Goal: Task Accomplishment & Management: Use online tool/utility

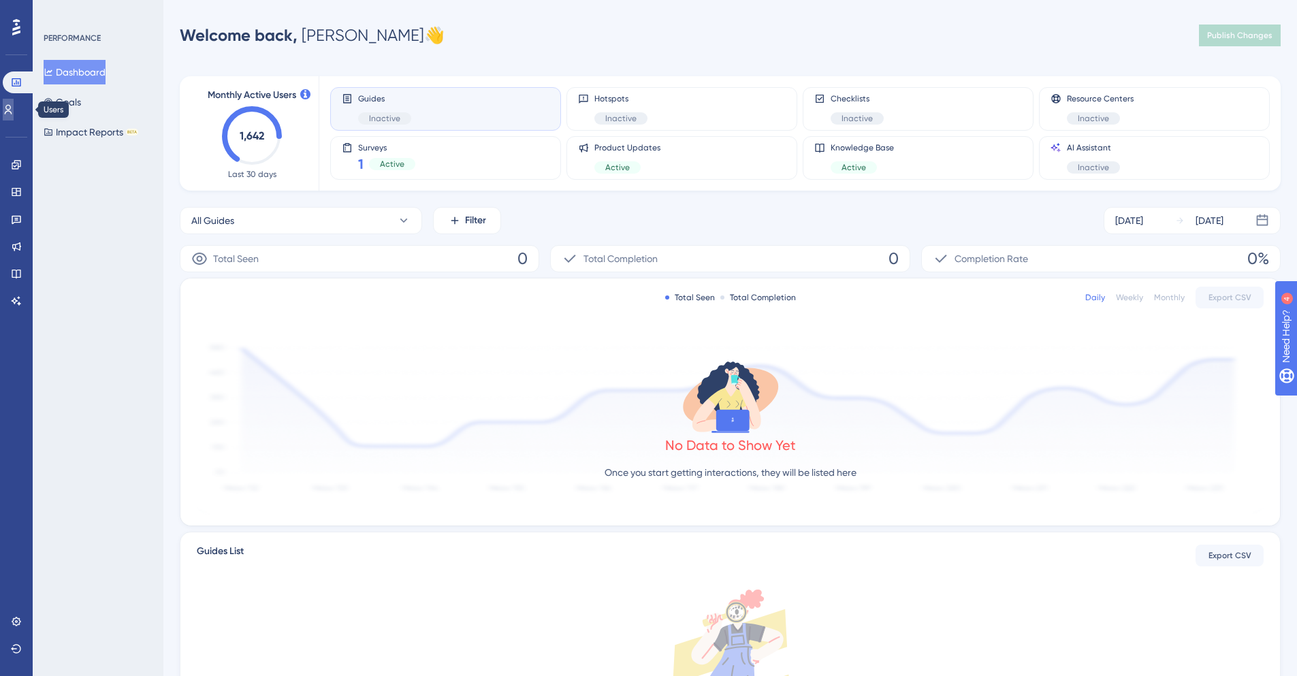
click at [14, 108] on link at bounding box center [8, 110] width 11 height 22
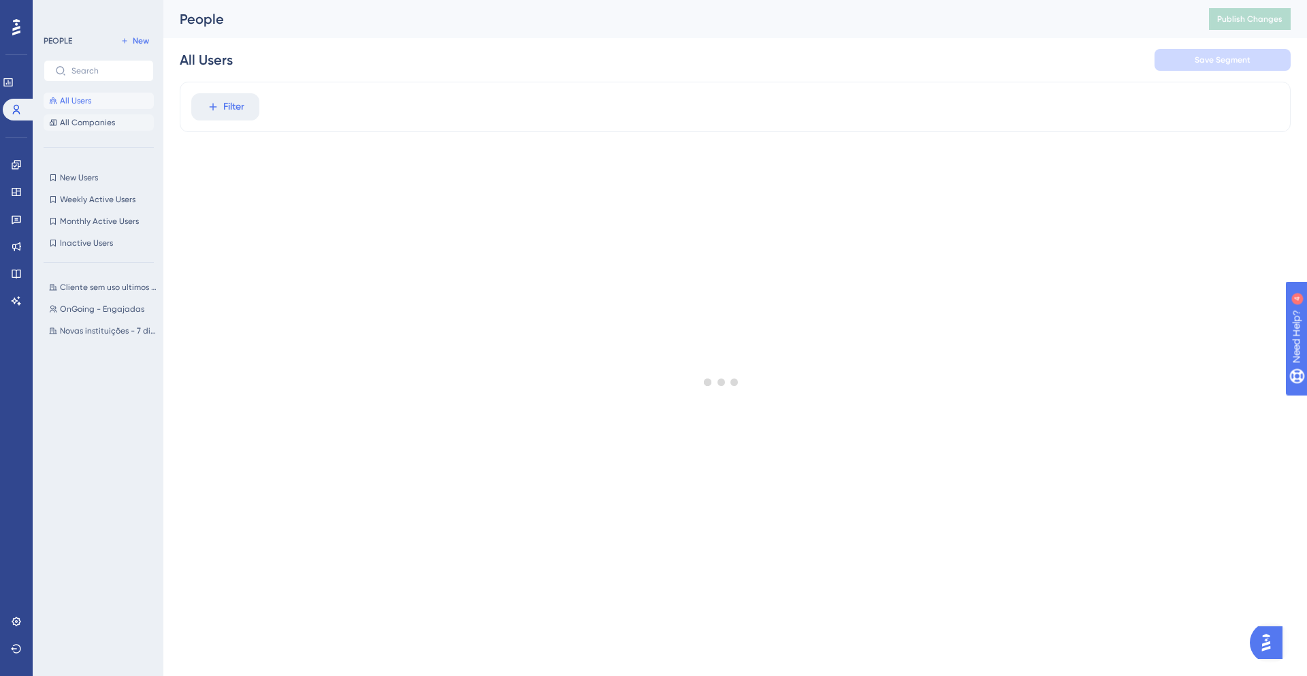
click at [97, 122] on span "All Companies" at bounding box center [87, 122] width 55 height 11
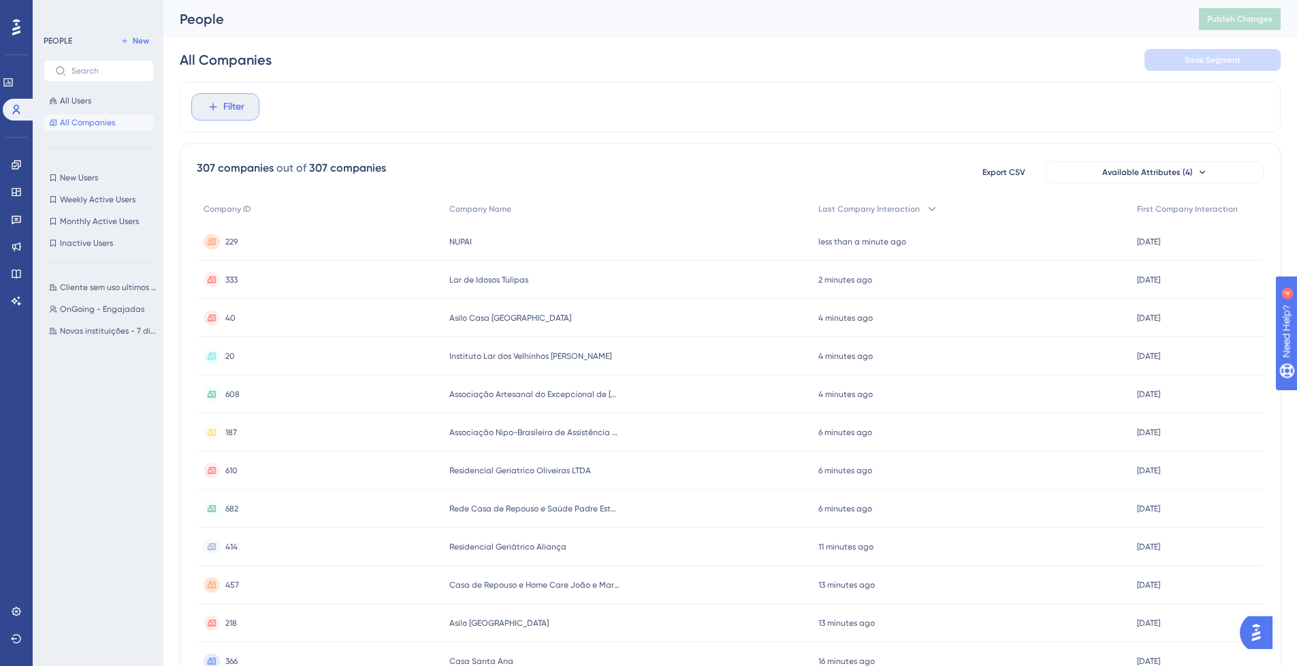
click at [225, 104] on span "Filter" at bounding box center [233, 107] width 21 height 16
click at [323, 291] on span "Last Company Interaction" at bounding box center [267, 291] width 113 height 16
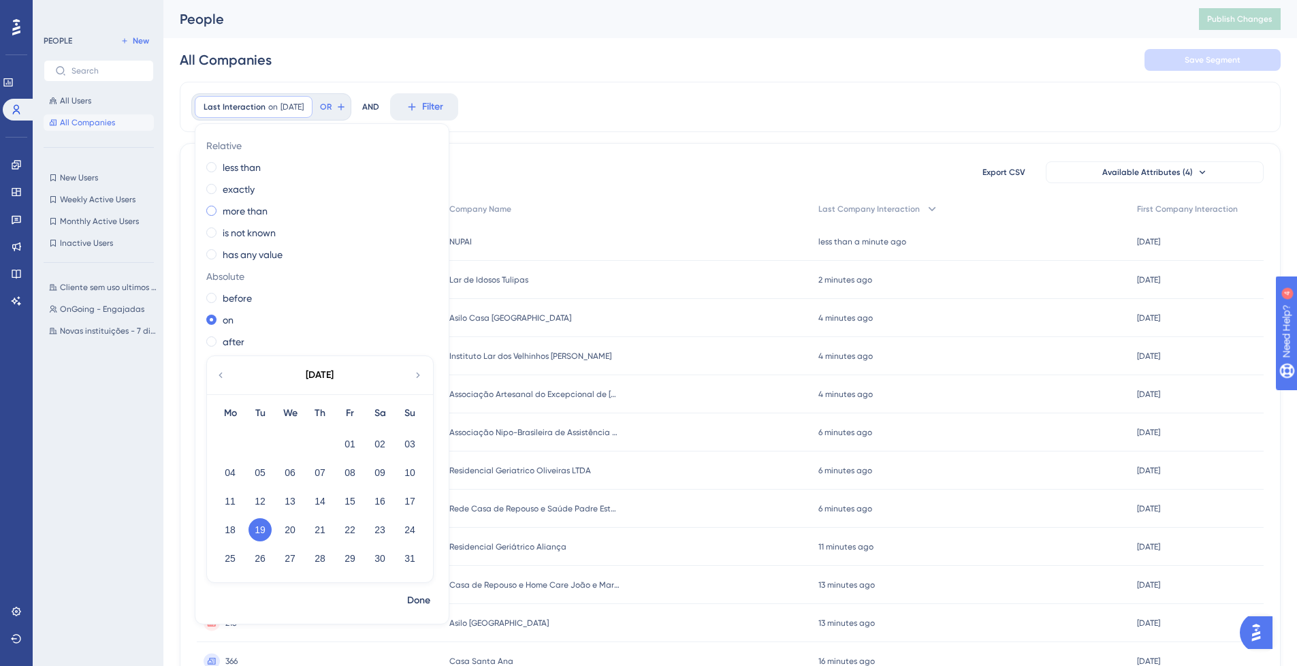
click at [214, 211] on span at bounding box center [211, 211] width 10 height 10
click at [221, 208] on input "radio" at bounding box center [221, 208] width 0 height 0
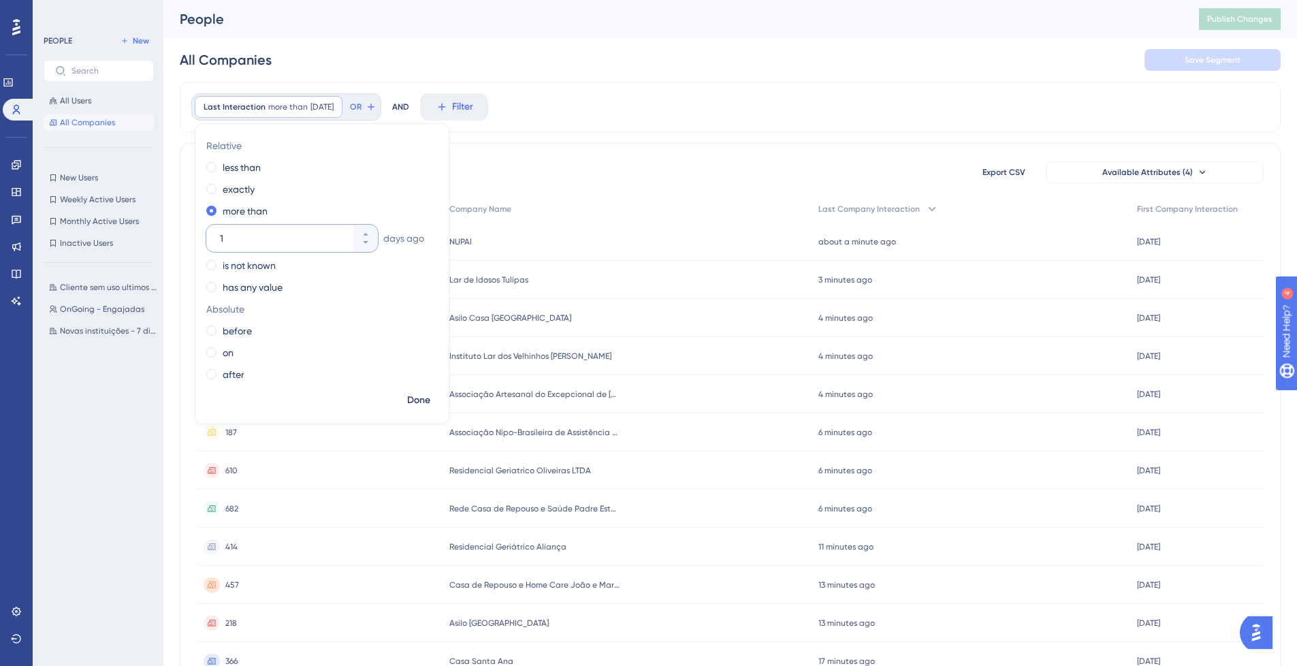
click at [270, 231] on input "1" at bounding box center [285, 238] width 131 height 16
type input "50"
click at [419, 402] on span "Done" at bounding box center [418, 400] width 23 height 16
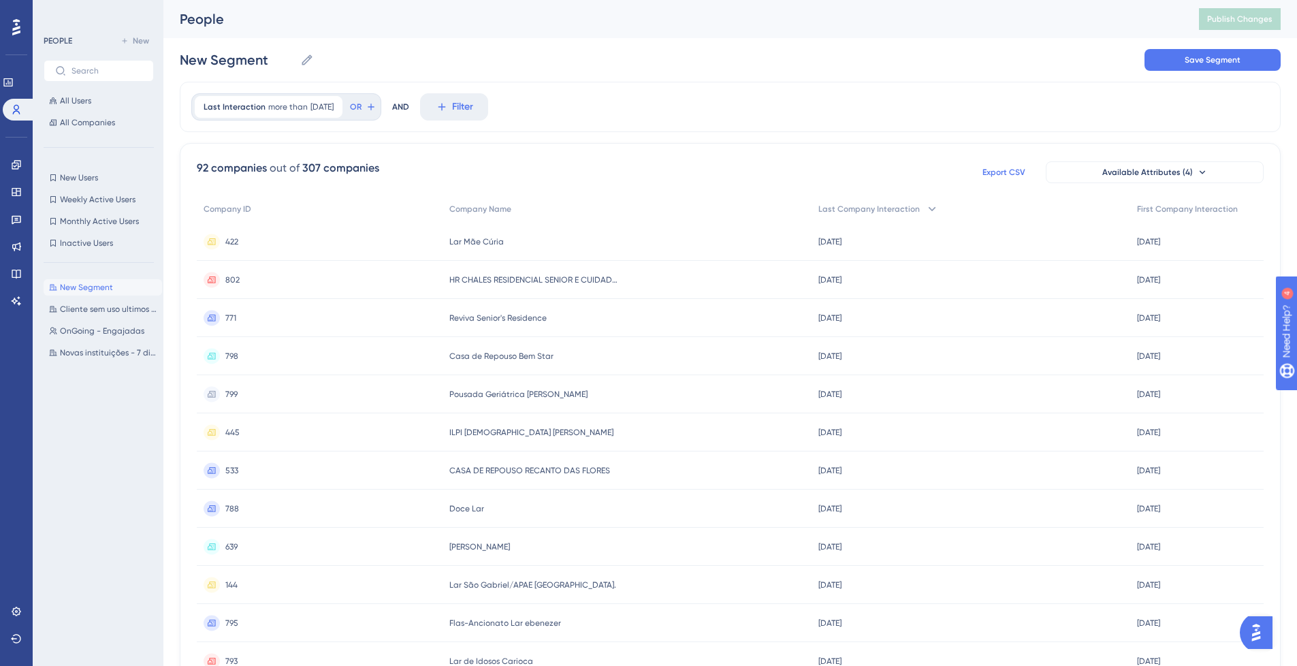
click at [1018, 169] on span "Export CSV" at bounding box center [1003, 172] width 43 height 11
click at [448, 103] on button "Filter" at bounding box center [454, 106] width 68 height 27
click at [501, 291] on span "Last Company Interaction" at bounding box center [496, 291] width 113 height 16
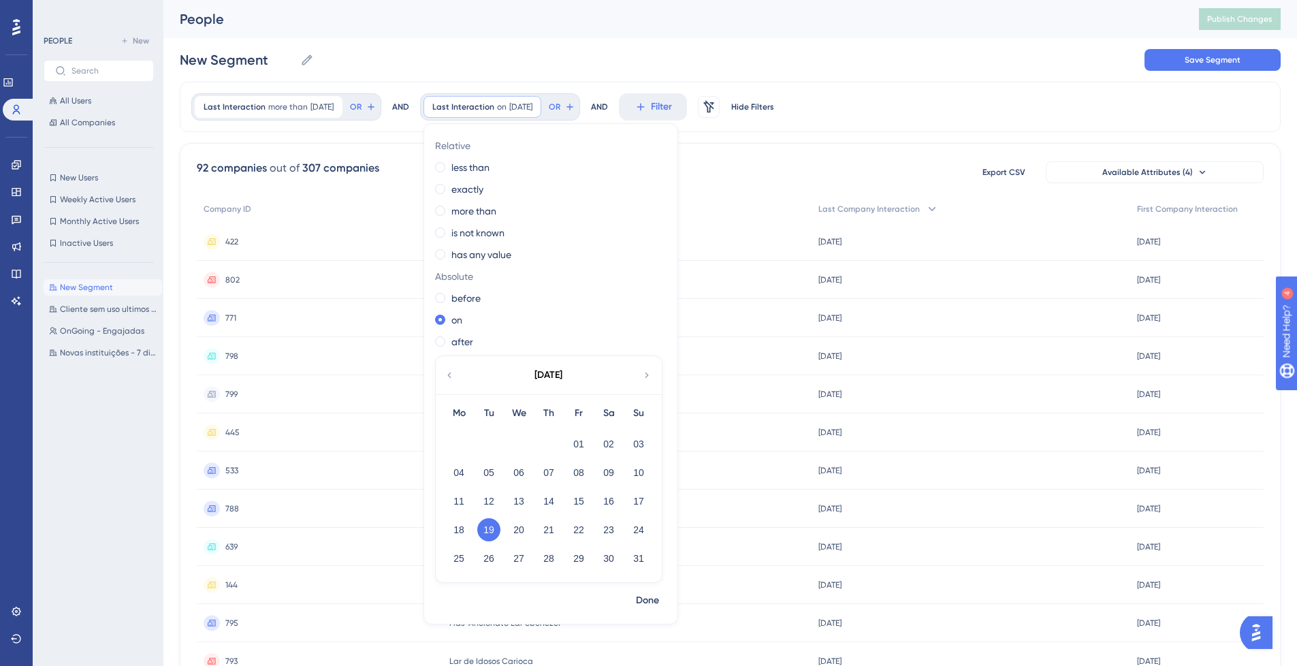
click at [455, 372] on icon at bounding box center [449, 375] width 11 height 12
click at [500, 449] on button "01" at bounding box center [488, 443] width 23 height 23
click at [560, 555] on button "31" at bounding box center [548, 558] width 23 height 23
click at [466, 342] on div "after" at bounding box center [548, 342] width 226 height 16
click at [500, 439] on button "01" at bounding box center [488, 443] width 23 height 23
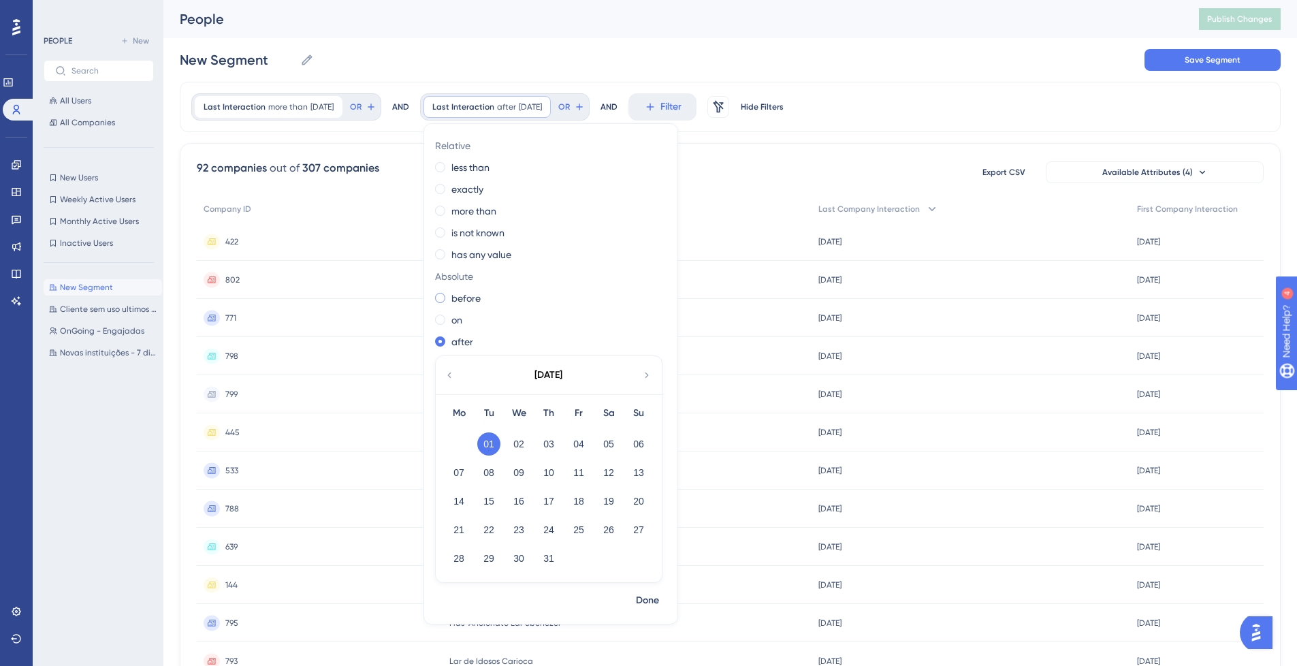
click at [445, 302] on span at bounding box center [440, 298] width 10 height 10
click at [449, 295] on input "radio" at bounding box center [449, 295] width 0 height 0
click at [659, 595] on span "Done" at bounding box center [647, 600] width 23 height 16
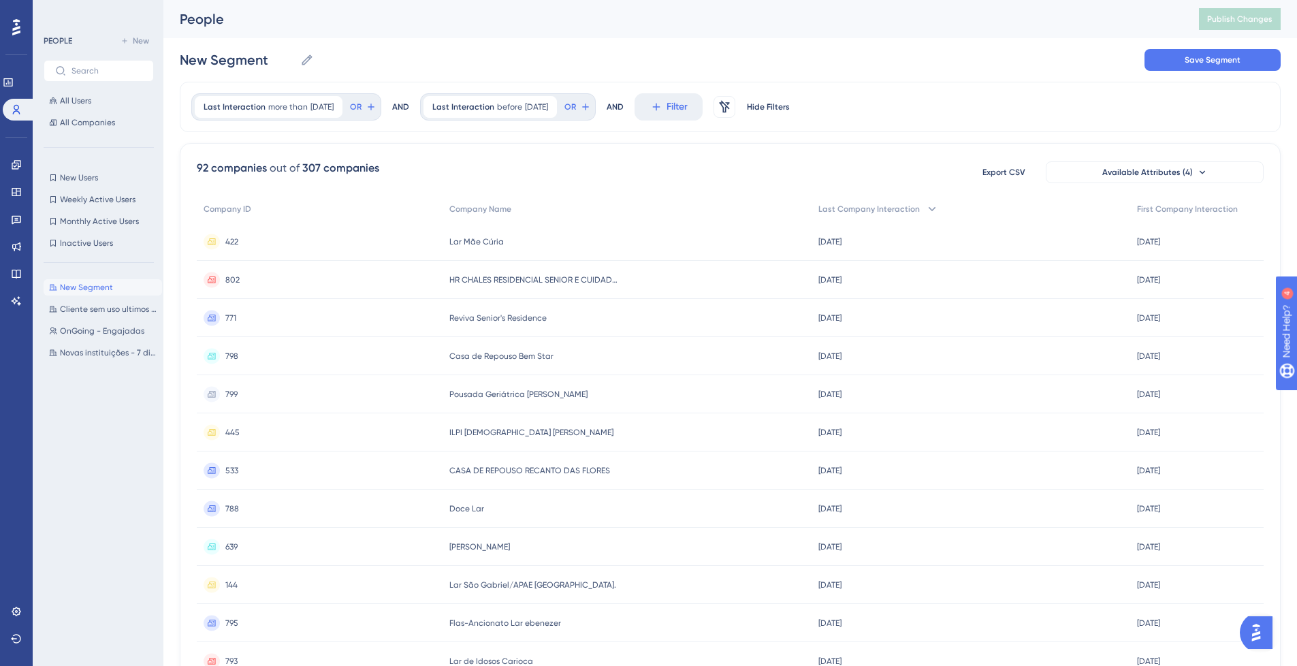
click at [787, 101] on span "Hide Filters" at bounding box center [768, 106] width 43 height 11
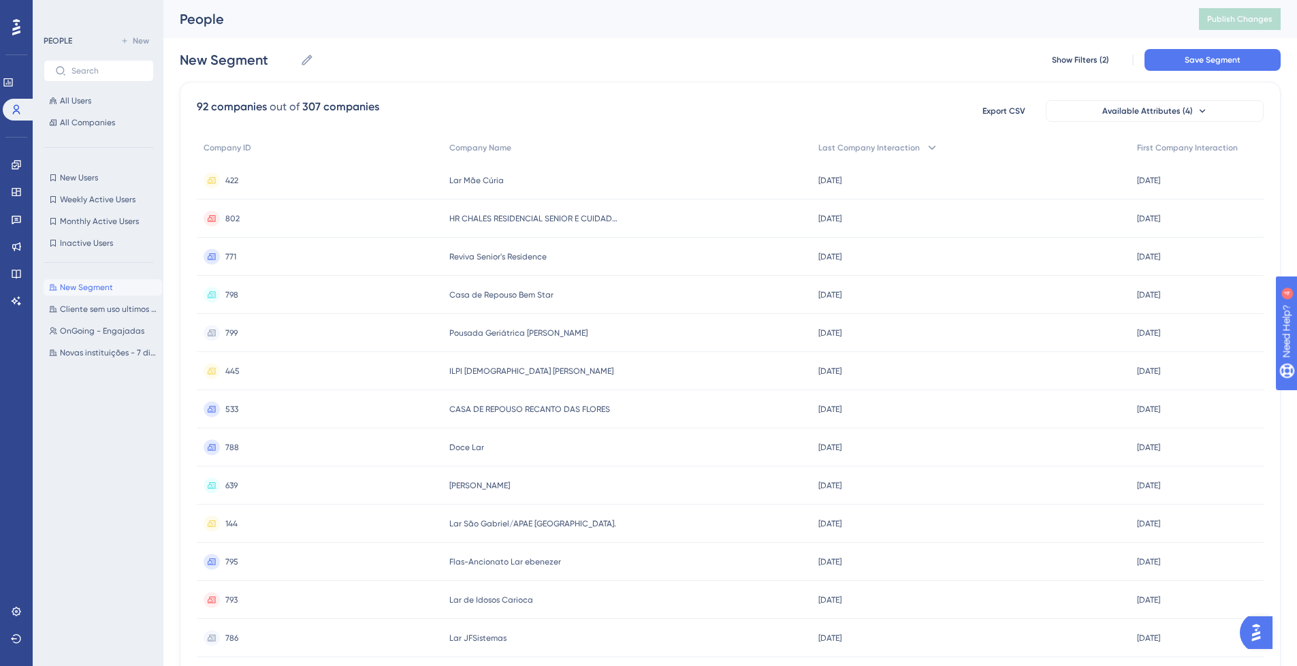
click at [399, 108] on div "92 companies out of 307 companies Export CSV Available Attributes (4)" at bounding box center [730, 111] width 1067 height 25
click at [310, 57] on icon at bounding box center [307, 60] width 14 height 14
click at [295, 57] on input "New Segment" at bounding box center [237, 59] width 115 height 19
click at [102, 106] on button "All Users" at bounding box center [99, 101] width 110 height 16
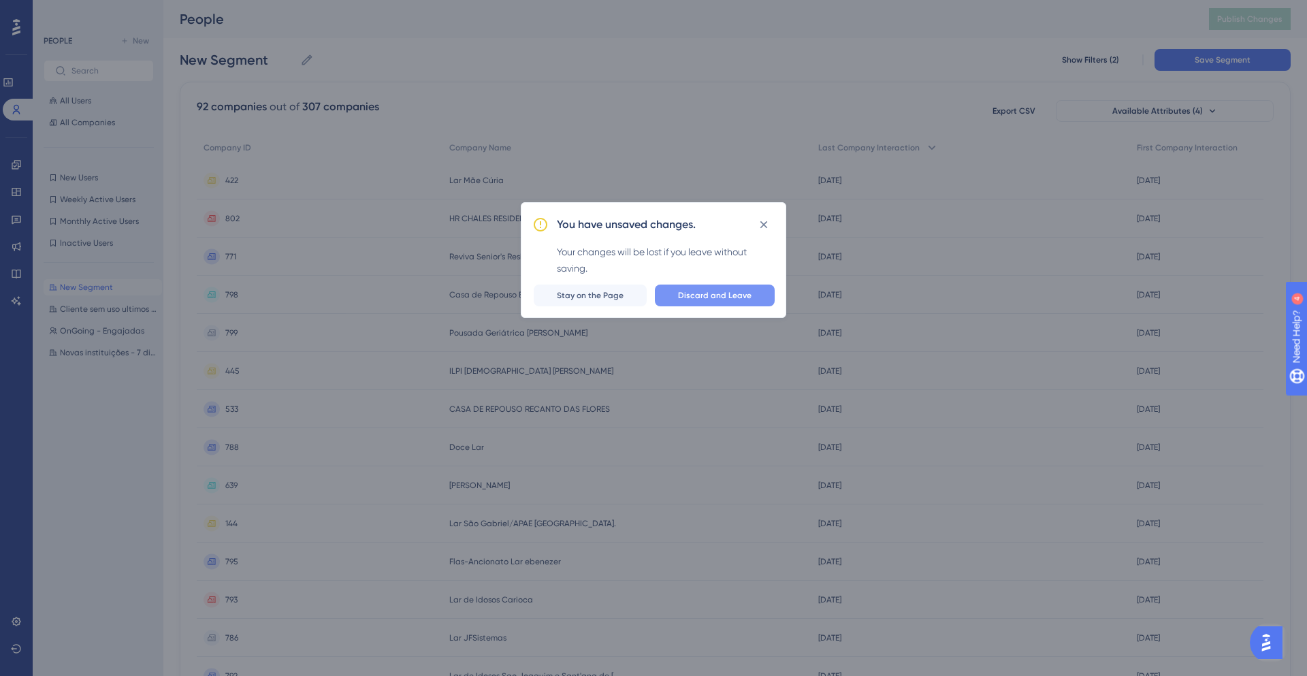
click at [677, 294] on button "Discard and Leave" at bounding box center [715, 296] width 120 height 22
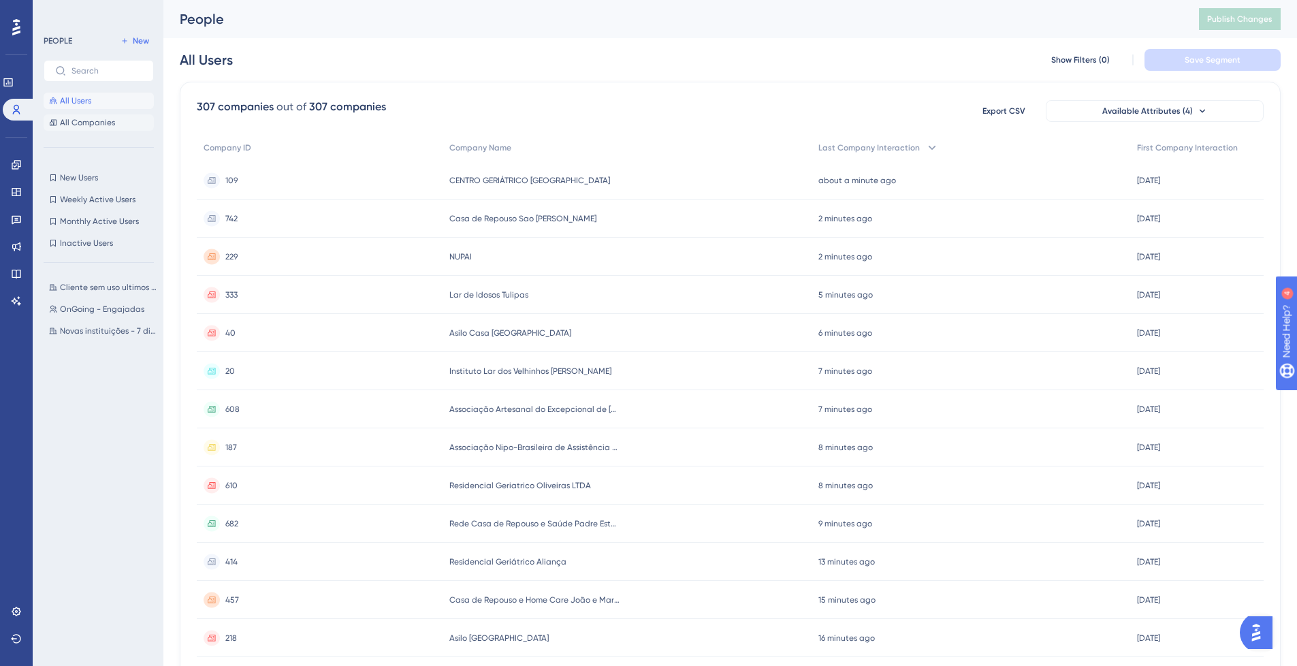
click at [90, 126] on span "All Companies" at bounding box center [87, 122] width 55 height 11
click at [91, 99] on button "All Users" at bounding box center [99, 101] width 110 height 16
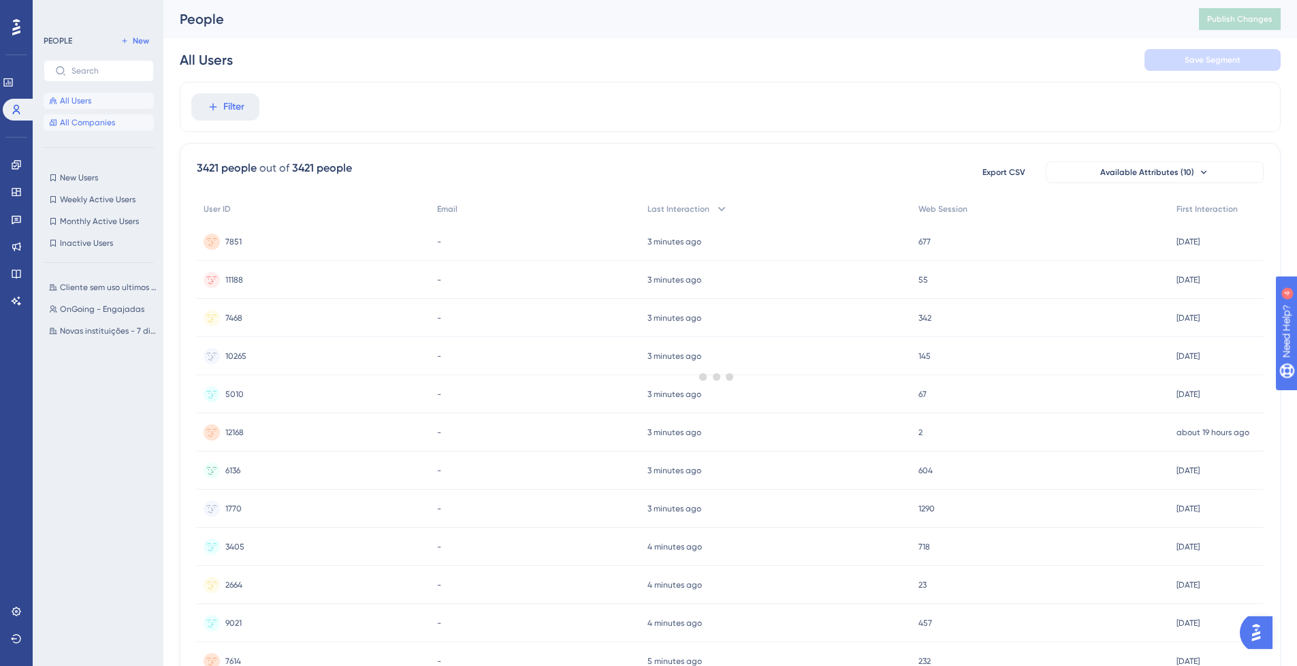
click at [100, 123] on span "All Companies" at bounding box center [87, 122] width 55 height 11
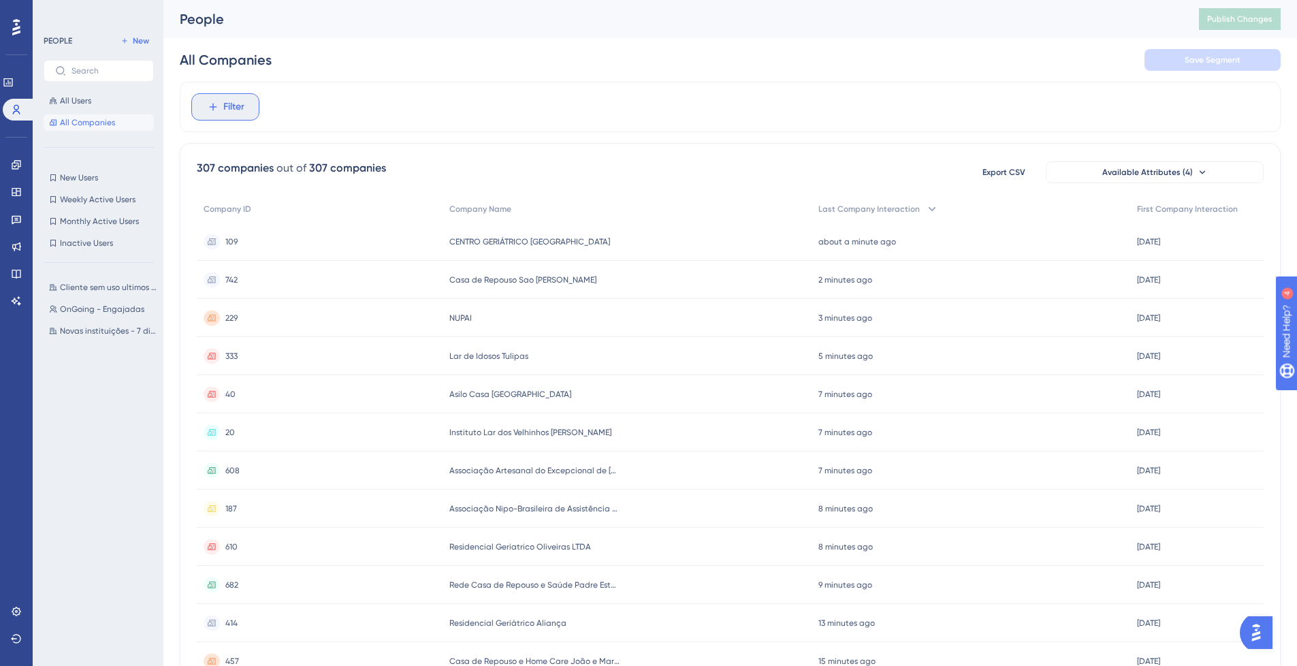
drag, startPoint x: 218, startPoint y: 108, endPoint x: 225, endPoint y: 110, distance: 7.1
click at [219, 110] on icon at bounding box center [213, 107] width 12 height 12
click at [299, 287] on span "Last Company Interaction" at bounding box center [267, 291] width 113 height 16
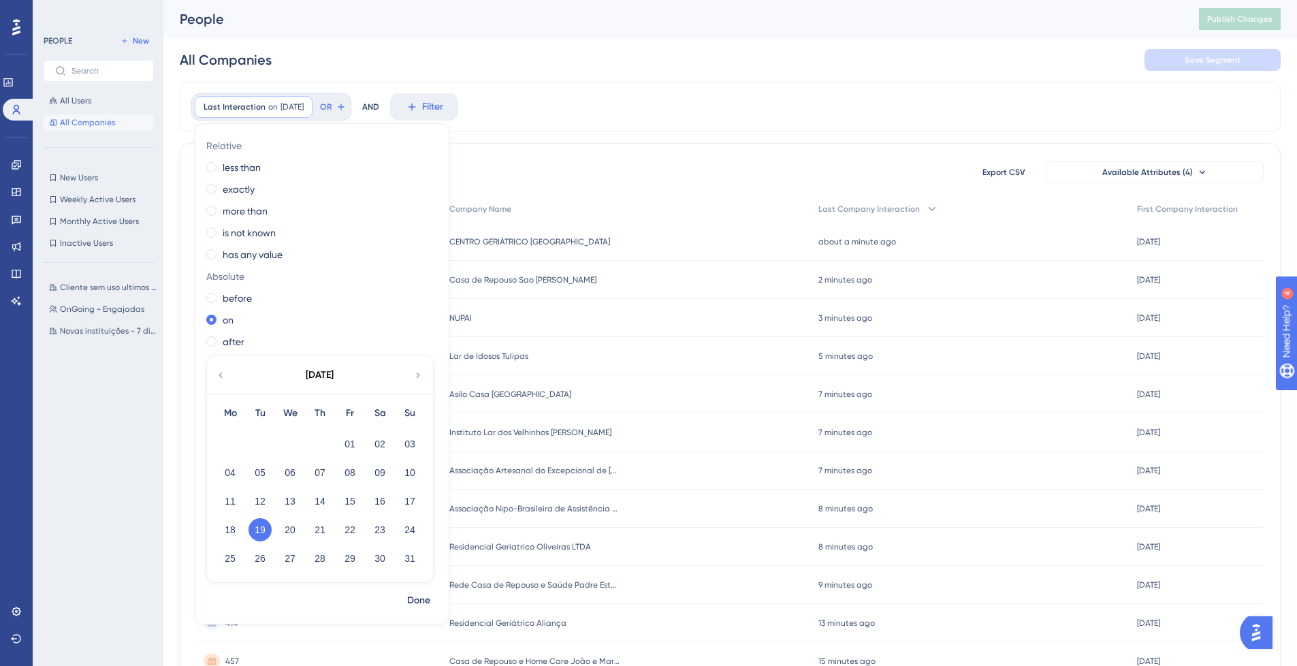
click at [219, 372] on icon at bounding box center [220, 375] width 11 height 12
click at [266, 443] on button "01" at bounding box center [259, 443] width 23 height 23
click at [212, 344] on span at bounding box center [211, 341] width 10 height 10
click at [221, 338] on input "radio" at bounding box center [221, 338] width 0 height 0
click at [414, 589] on button "Done" at bounding box center [419, 600] width 38 height 25
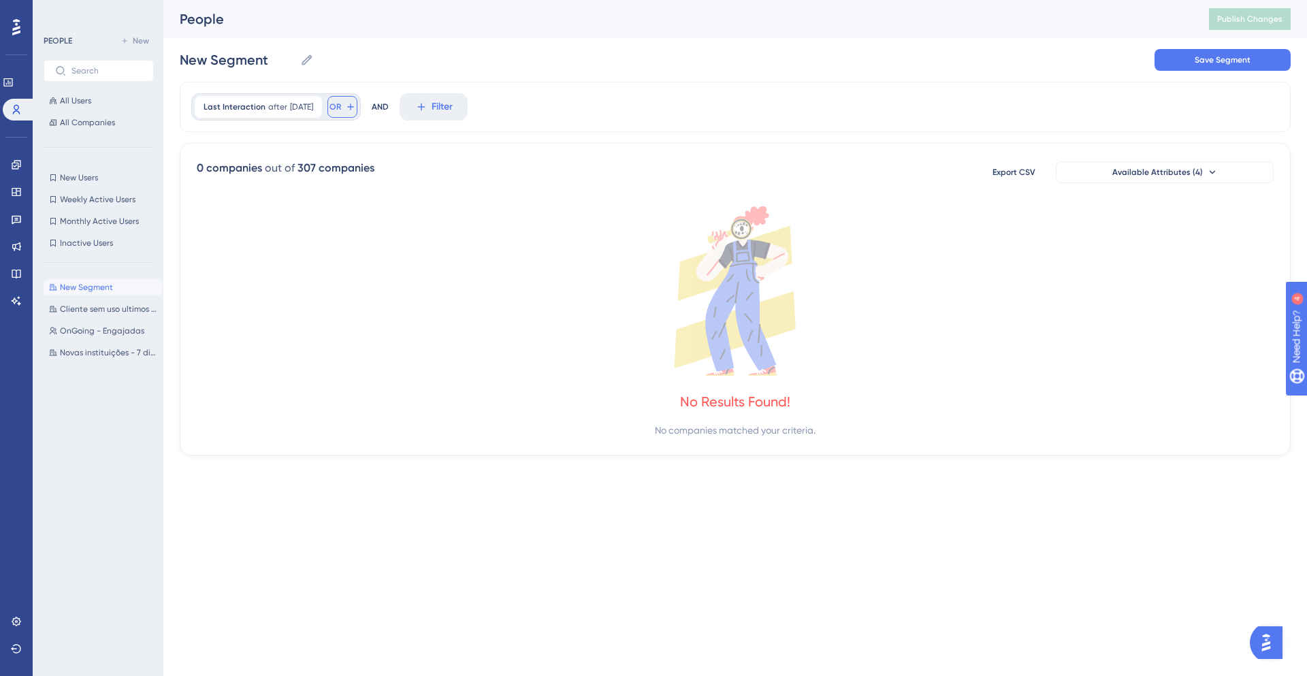
click at [341, 112] on span "OR" at bounding box center [336, 106] width 12 height 11
click at [445, 285] on span "Last Company Interaction" at bounding box center [403, 288] width 113 height 16
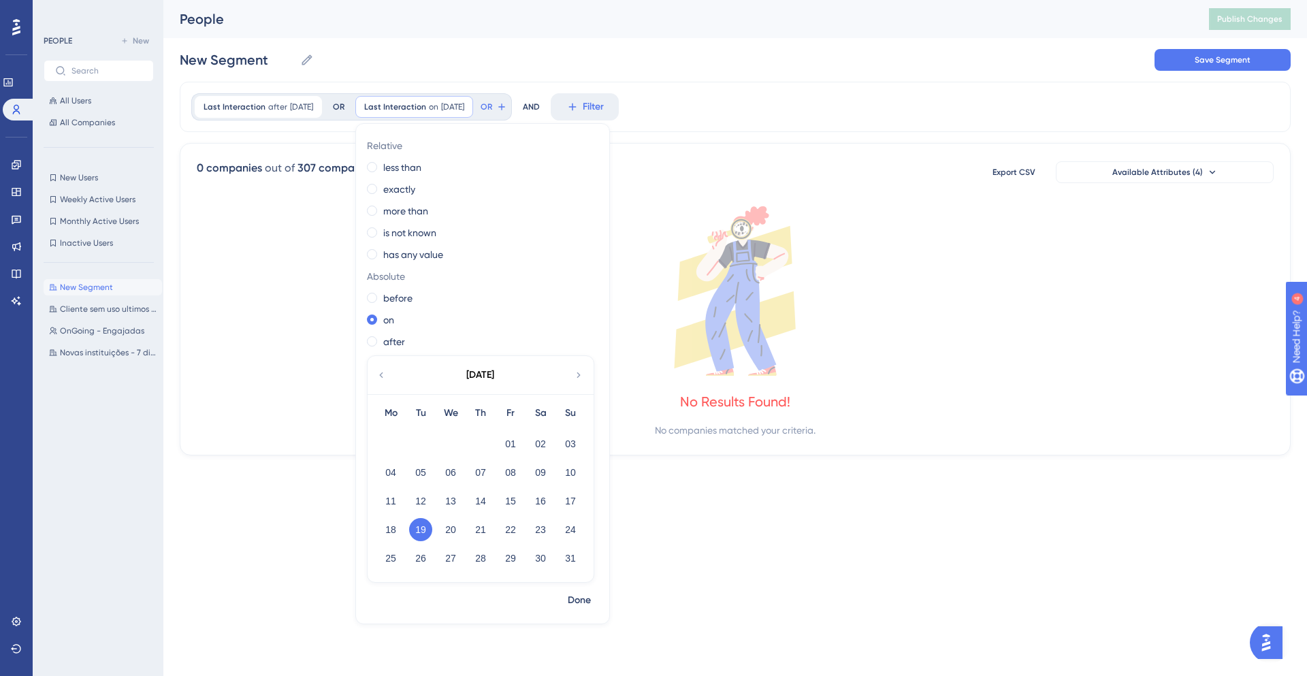
click at [346, 238] on icon at bounding box center [735, 291] width 1077 height 170
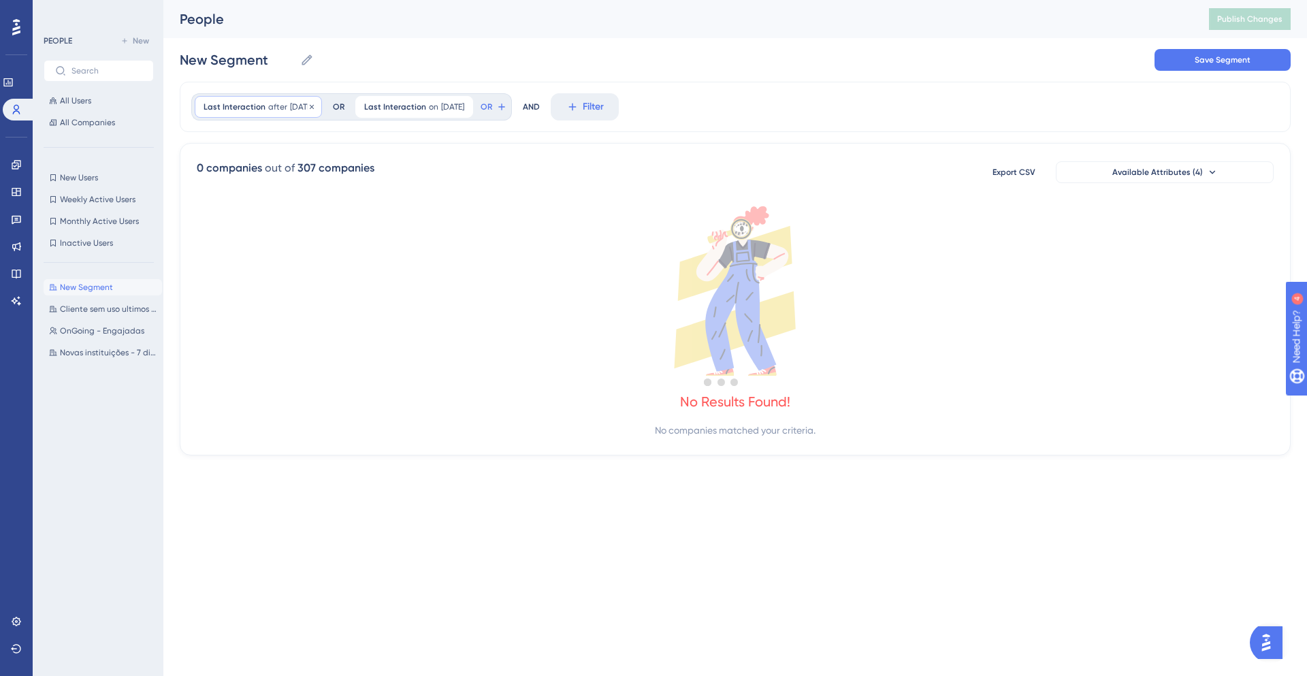
click at [306, 103] on span "[DATE]" at bounding box center [301, 106] width 23 height 11
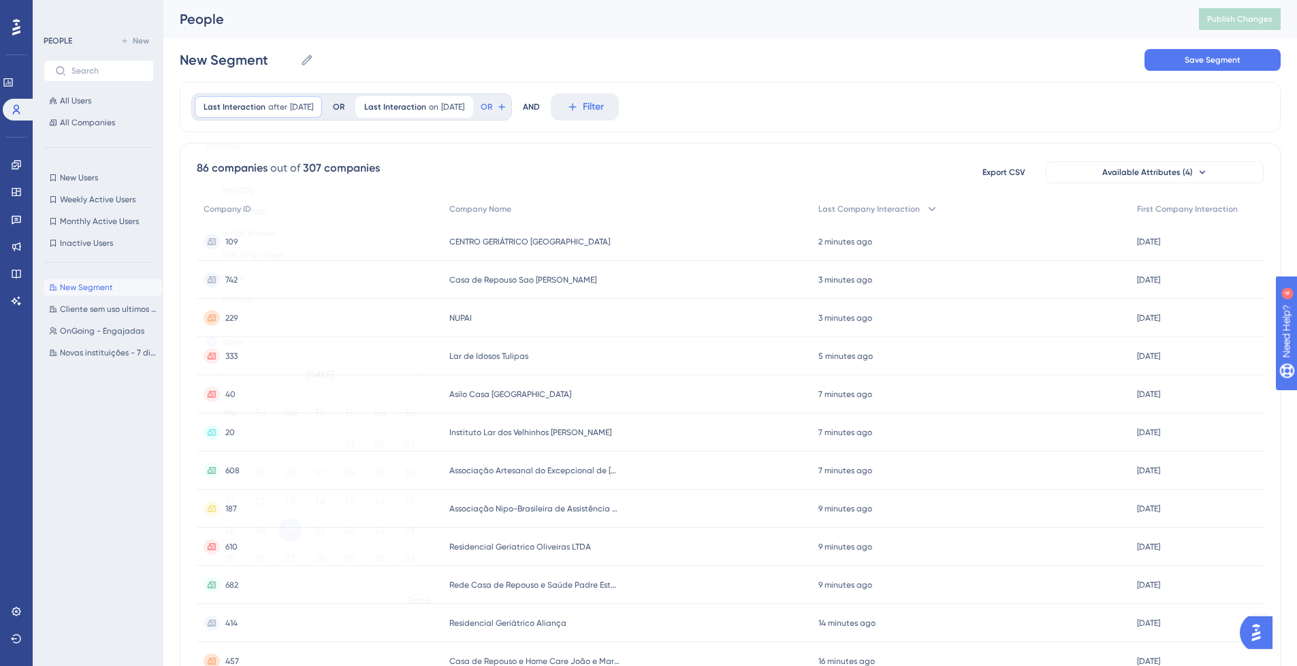
click at [214, 300] on span at bounding box center [211, 298] width 10 height 10
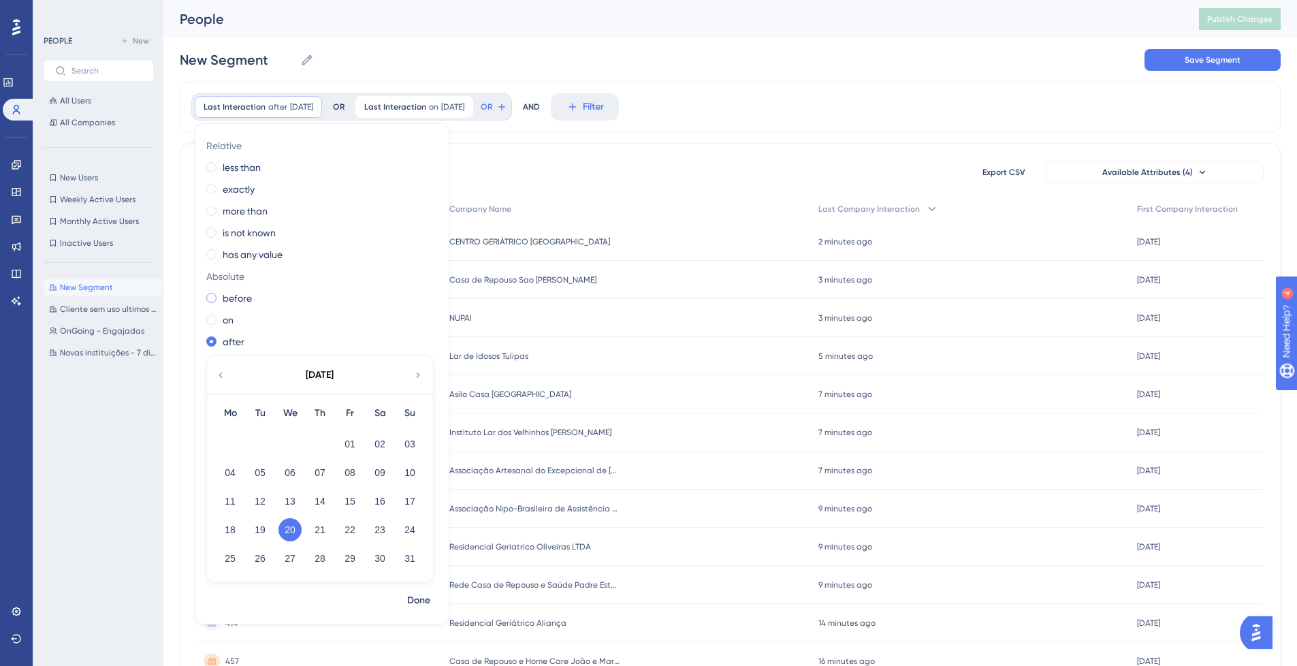
click at [221, 295] on input "radio" at bounding box center [221, 295] width 0 height 0
click at [221, 369] on div "[DATE]" at bounding box center [319, 375] width 225 height 38
click at [223, 374] on icon at bounding box center [220, 375] width 11 height 12
click at [257, 438] on button "01" at bounding box center [259, 443] width 23 height 23
click at [411, 596] on span "Done" at bounding box center [418, 600] width 23 height 16
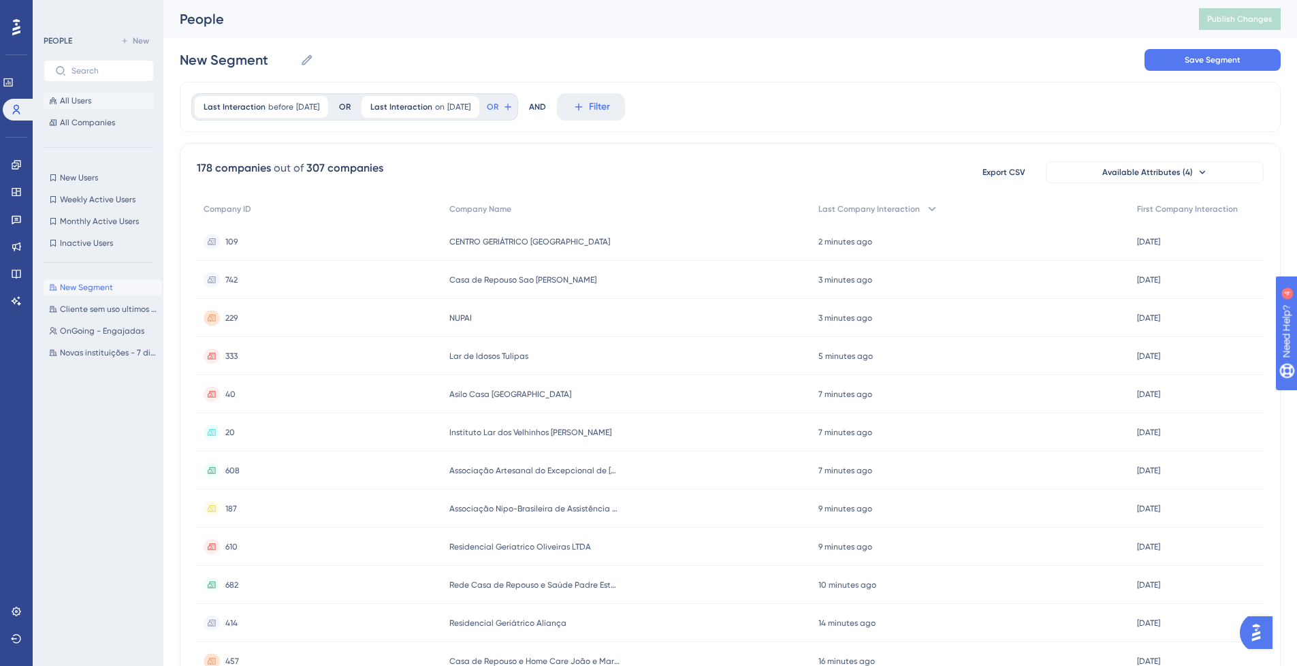
click at [74, 102] on span "All Users" at bounding box center [75, 100] width 31 height 11
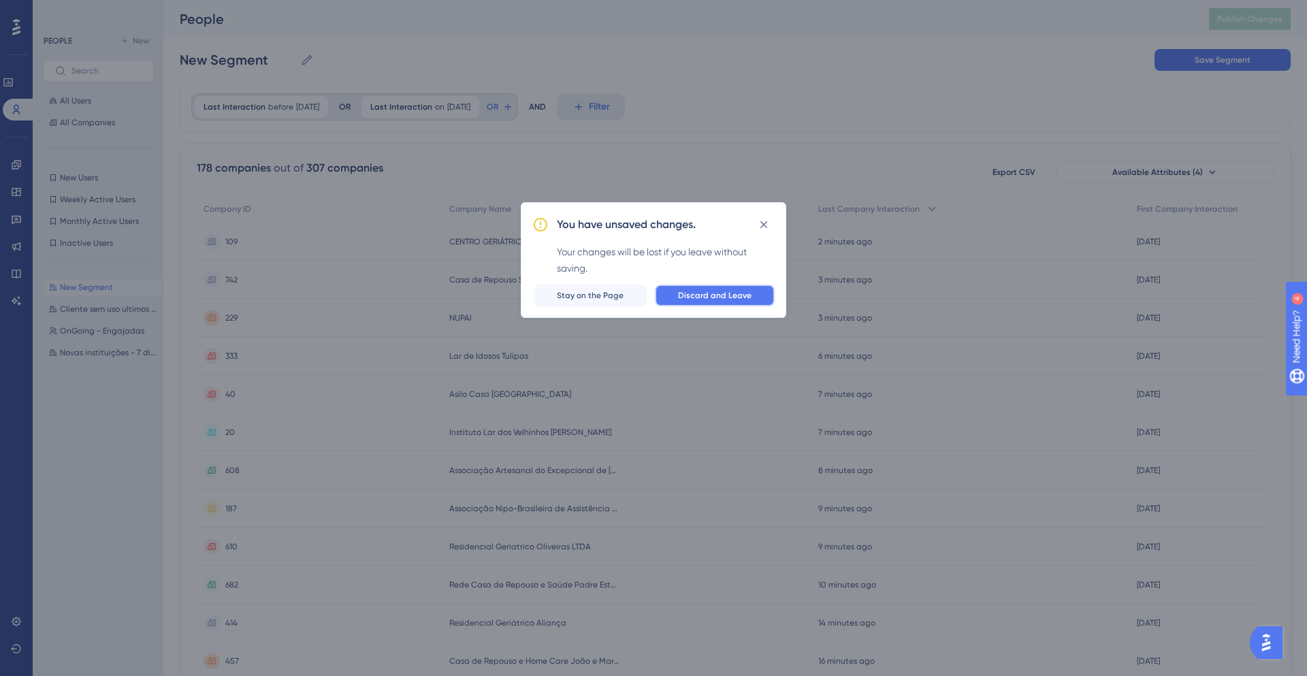
click at [689, 295] on span "Discard and Leave" at bounding box center [715, 295] width 74 height 11
